Goal: Information Seeking & Learning: Learn about a topic

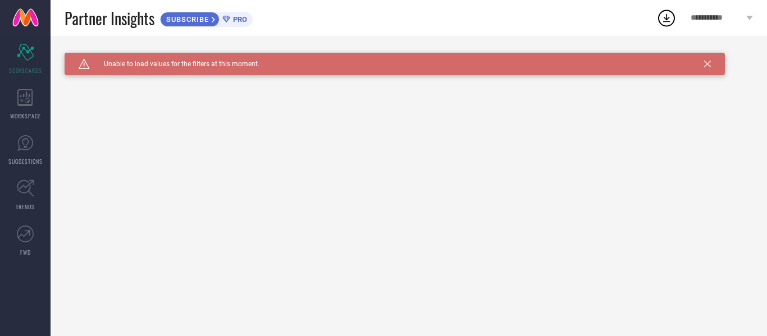
click at [711, 61] on icon at bounding box center [707, 64] width 7 height 7
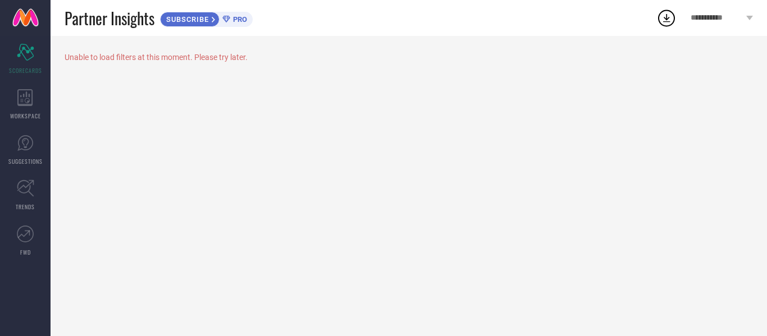
click at [117, 58] on div "Unable to load filters at this moment. Please try later." at bounding box center [409, 57] width 689 height 9
click at [30, 115] on span "WORKSPACE" at bounding box center [25, 116] width 31 height 8
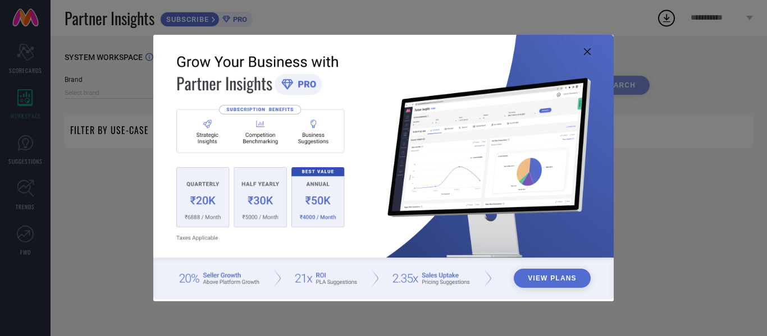
type input "1 STOP FASHION"
type input "All"
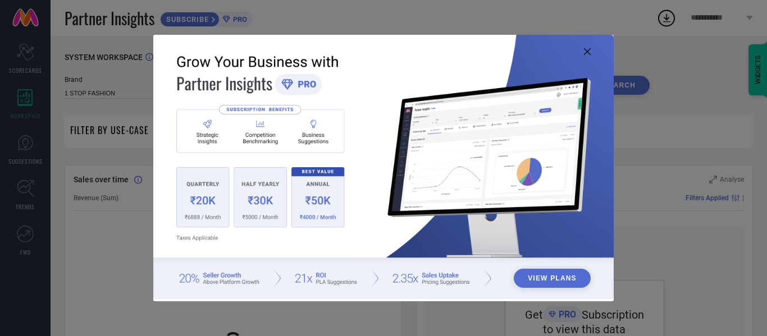
click at [584, 52] on icon at bounding box center [587, 51] width 7 height 7
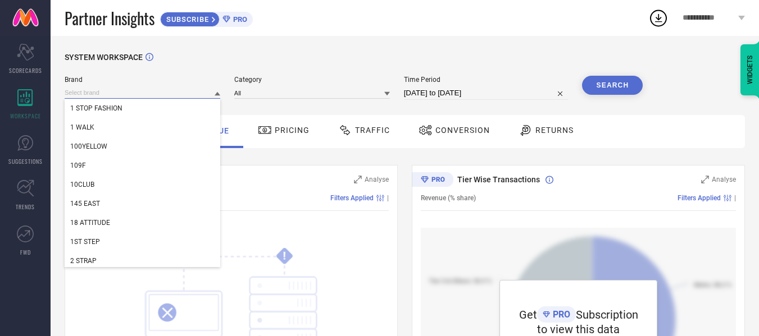
click at [143, 98] on input at bounding box center [143, 93] width 156 height 12
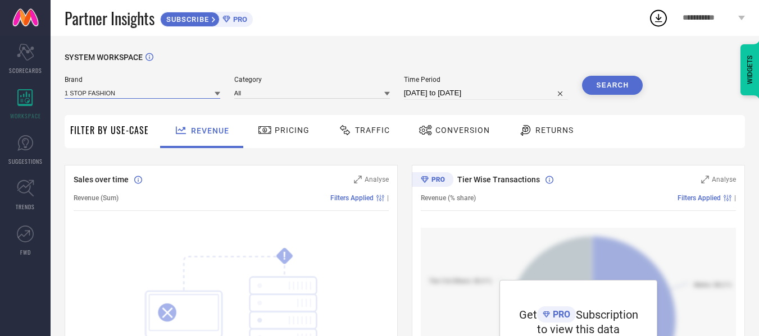
click at [143, 98] on input at bounding box center [143, 93] width 156 height 12
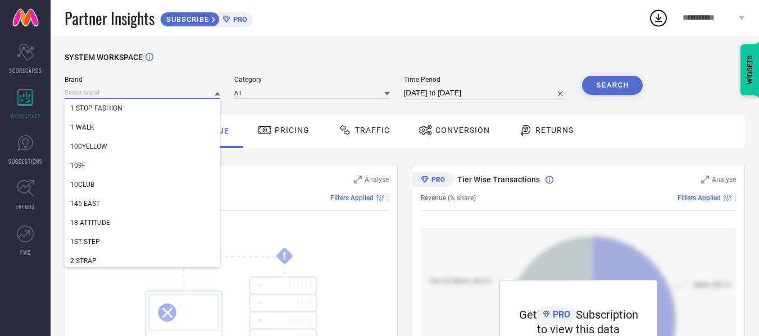
click at [143, 98] on input at bounding box center [143, 93] width 156 height 12
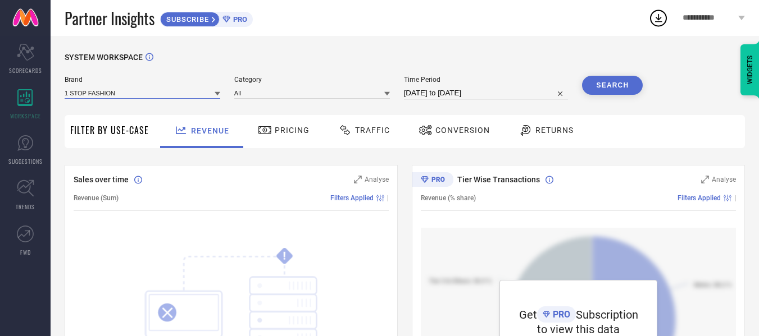
click at [143, 98] on input at bounding box center [143, 93] width 156 height 12
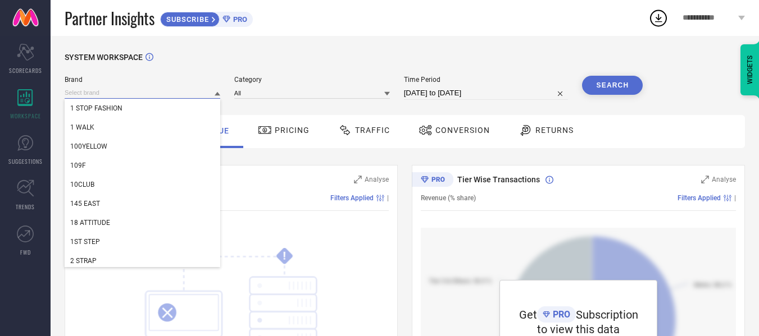
click at [143, 98] on input at bounding box center [143, 93] width 156 height 12
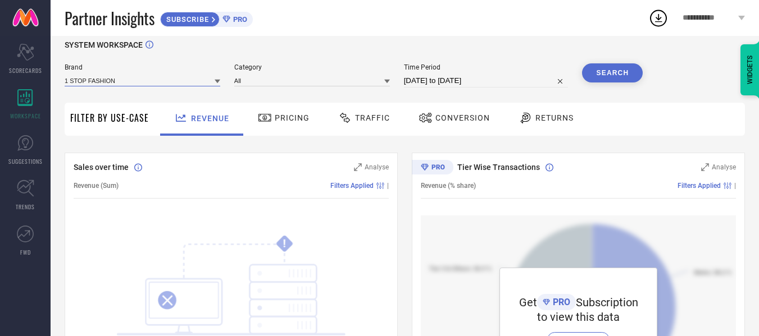
scroll to position [10, 0]
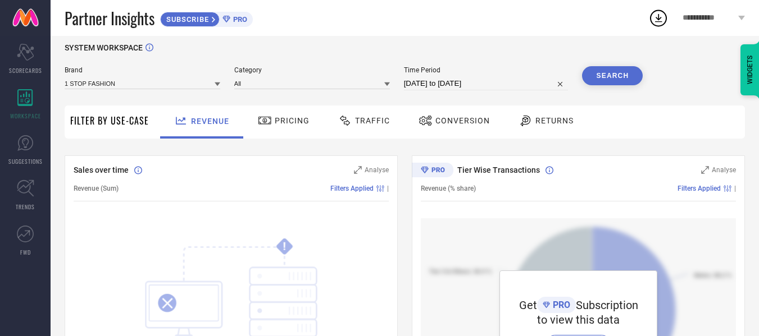
click at [267, 122] on icon at bounding box center [265, 120] width 14 height 13
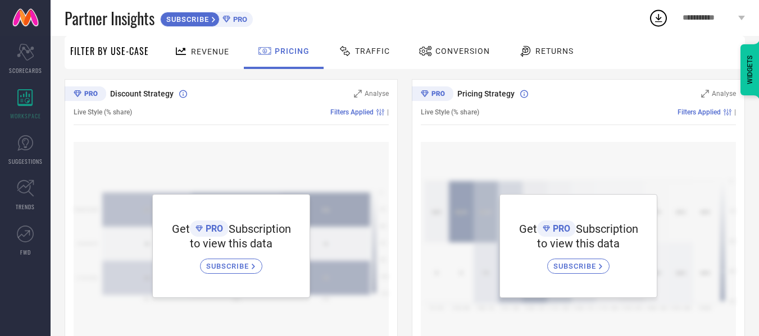
scroll to position [0, 0]
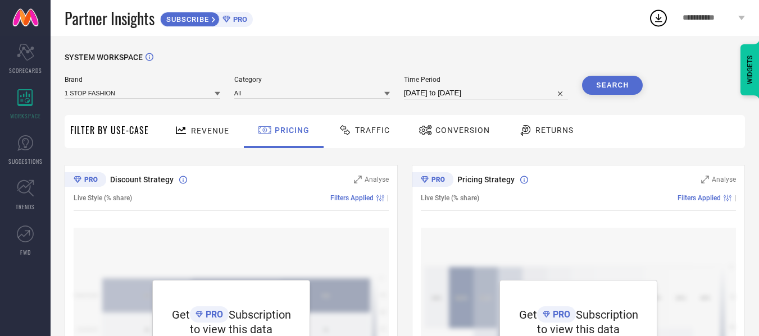
click at [372, 133] on span "Traffic" at bounding box center [372, 130] width 35 height 9
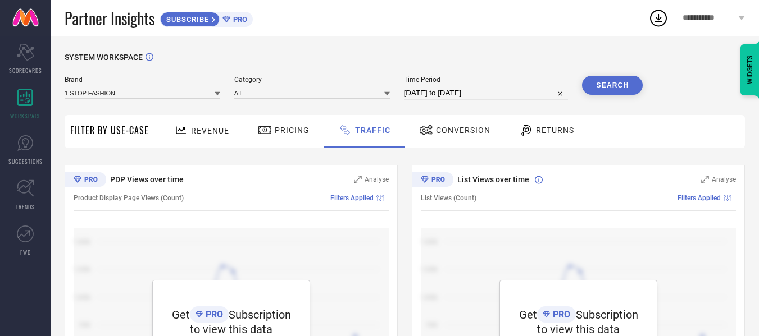
click at [450, 135] on span "Conversion" at bounding box center [463, 130] width 54 height 9
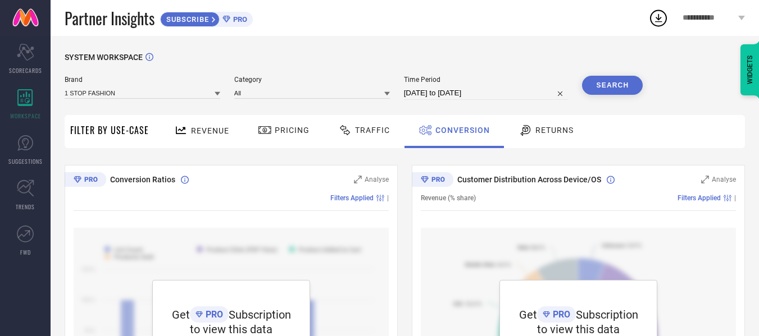
click at [548, 134] on span "Returns" at bounding box center [554, 130] width 38 height 9
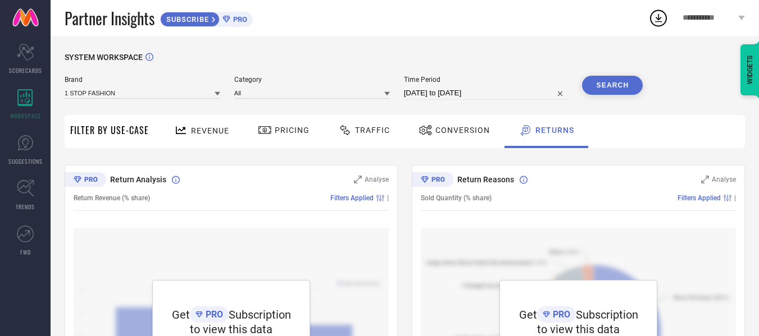
click at [207, 24] on div "SUBSCRIBE" at bounding box center [190, 19] width 60 height 15
